Goal: Check status: Check status

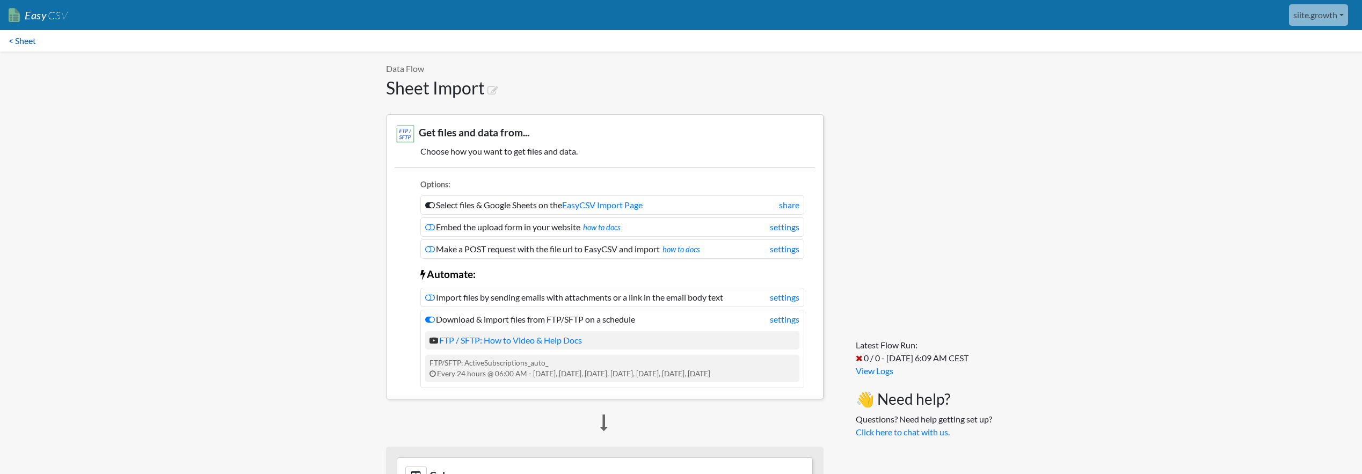
click at [29, 38] on link "< Sheet" at bounding box center [22, 40] width 45 height 21
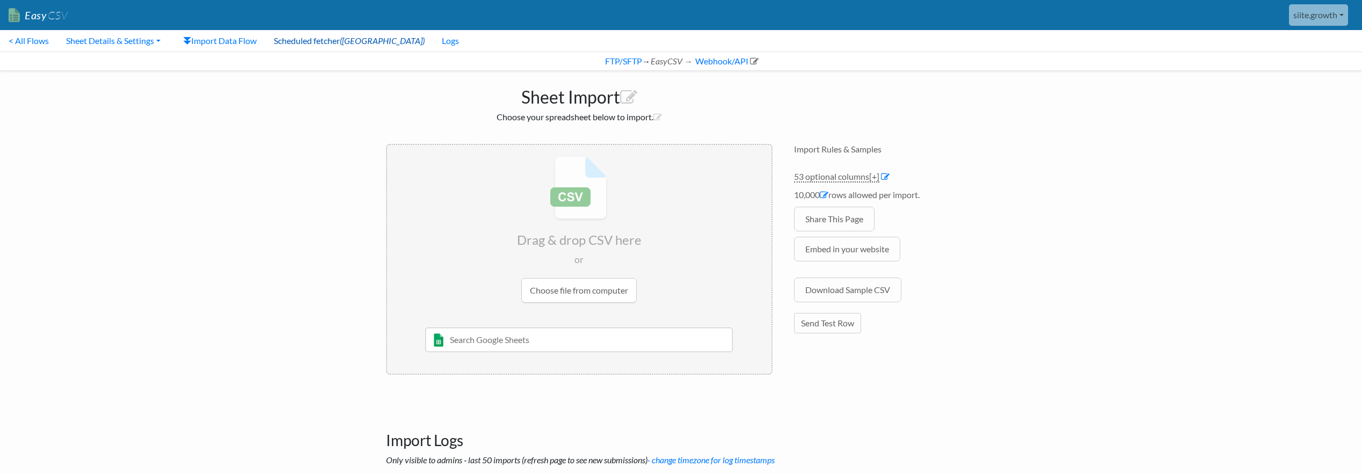
click at [287, 43] on link "Scheduled fetcher (ON)" at bounding box center [349, 40] width 168 height 21
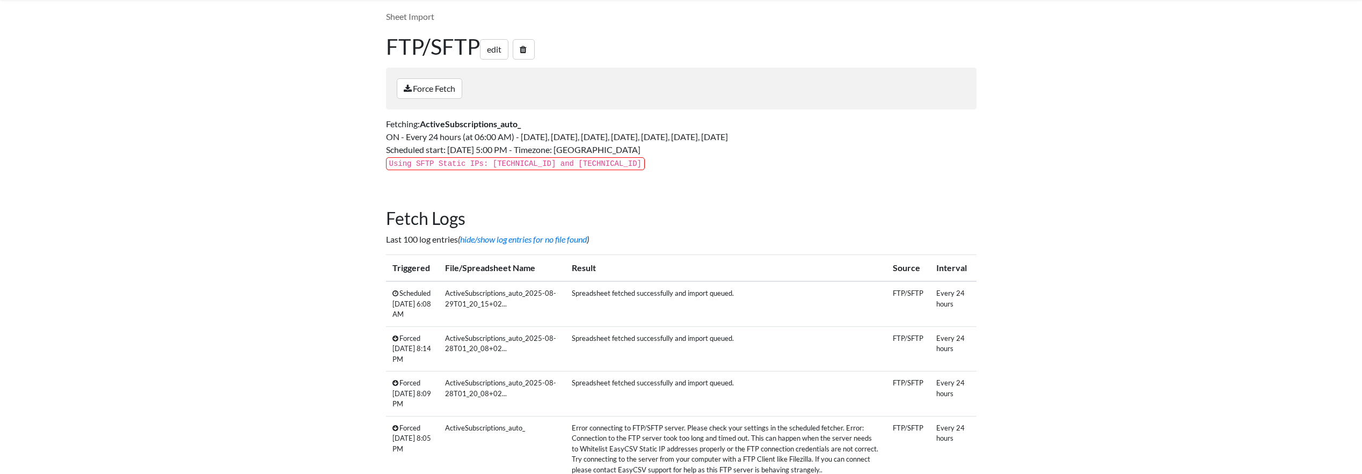
scroll to position [81, 0]
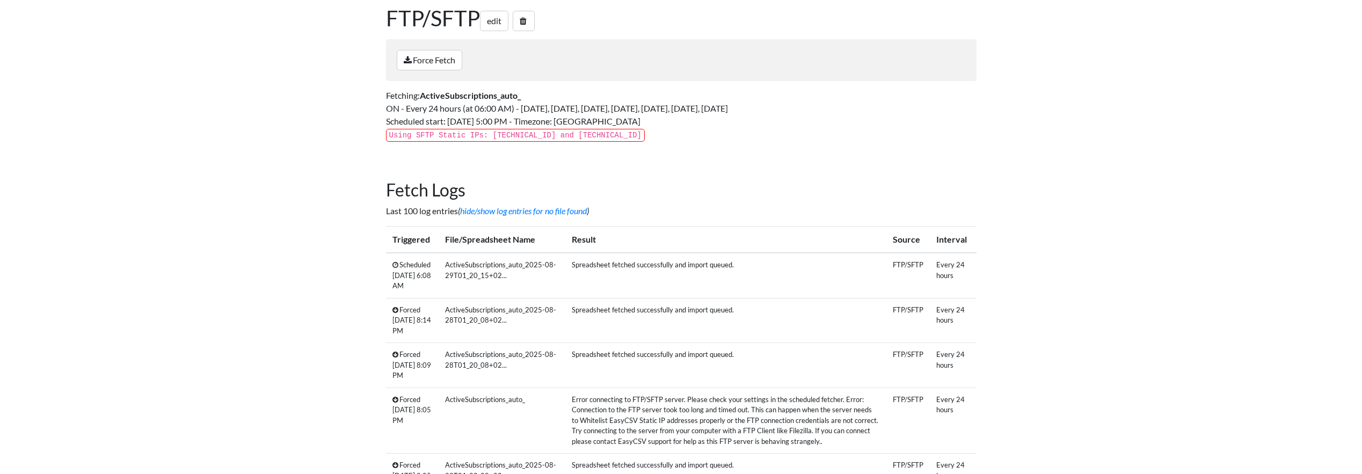
click at [615, 274] on td "Spreadsheet fetched successfully and import queued." at bounding box center [725, 275] width 321 height 45
click at [473, 267] on td "ActiveSubscriptions_auto_2025-08-29T01_20_15+02..." at bounding box center [502, 275] width 127 height 45
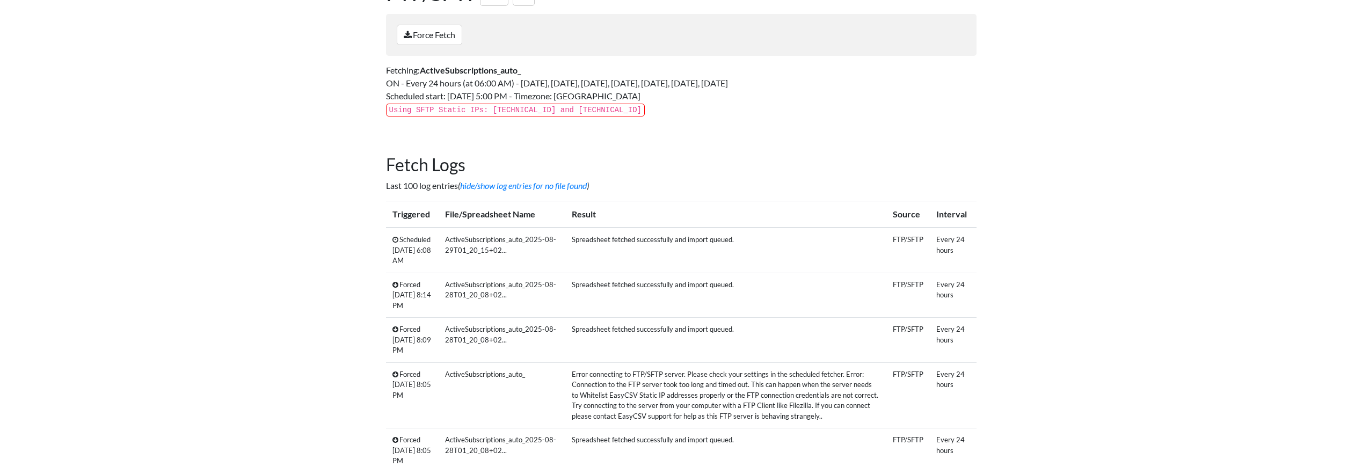
click at [504, 251] on td "ActiveSubscriptions_auto_2025-08-29T01_20_15+02..." at bounding box center [502, 250] width 127 height 45
click at [506, 249] on td "ActiveSubscriptions_auto_2025-08-29T01_20_15+02..." at bounding box center [502, 250] width 127 height 45
click at [513, 249] on td "ActiveSubscriptions_auto_2025-08-29T01_20_15+02..." at bounding box center [502, 250] width 127 height 45
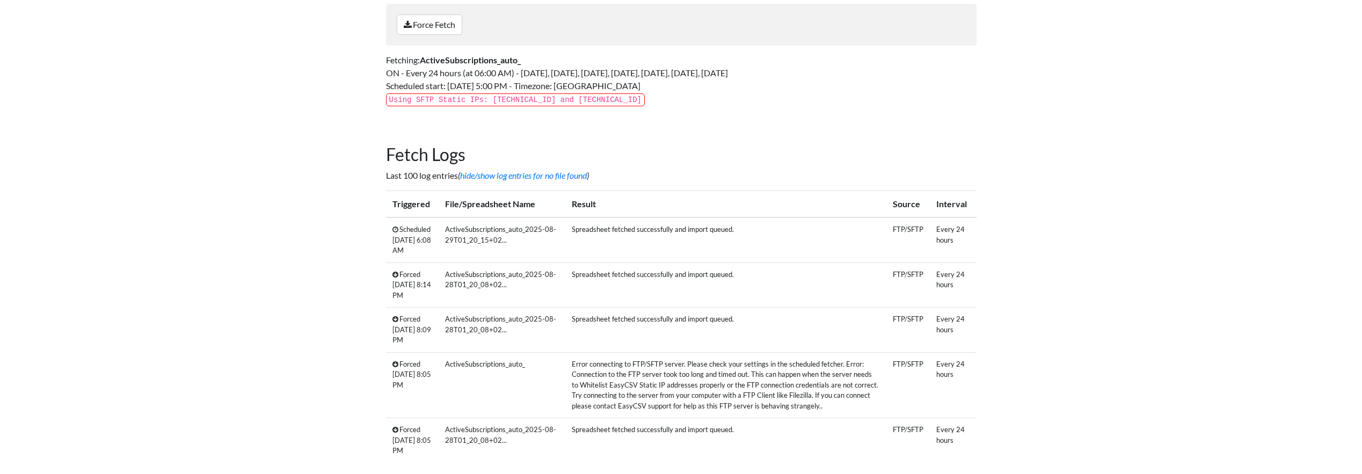
scroll to position [114, 0]
